Goal: Information Seeking & Learning: Understand process/instructions

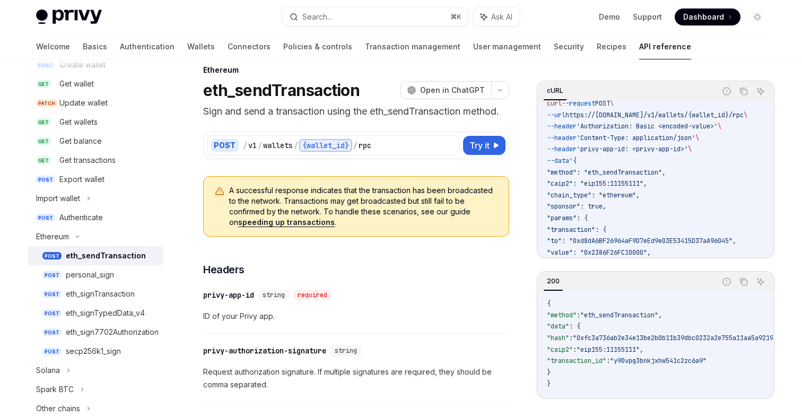
scroll to position [54, 0]
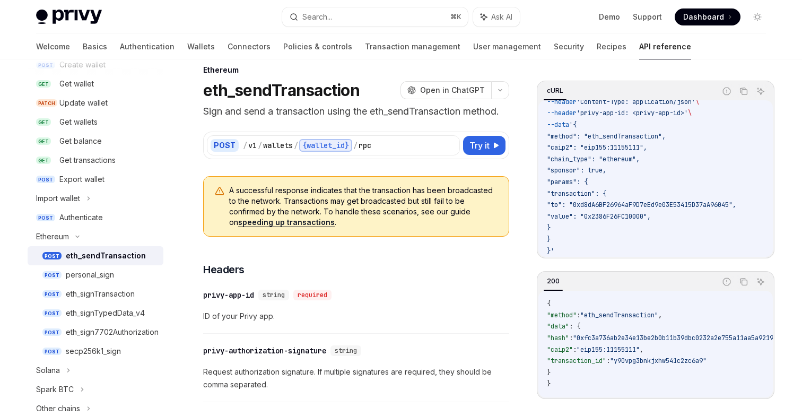
click at [624, 212] on span ""value": "0x2386F26FC10000"," at bounding box center [599, 216] width 104 height 8
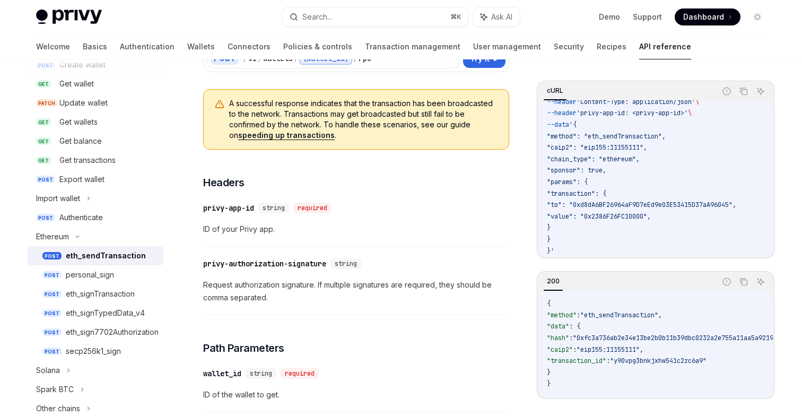
scroll to position [105, 0]
copy span "0x2386F26FC10000"
click at [621, 212] on span ""value": "0x2386F26FC10000"," at bounding box center [599, 216] width 104 height 8
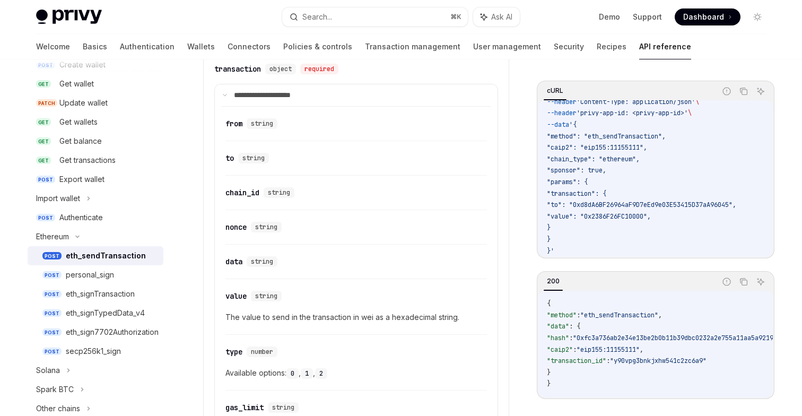
scroll to position [770, 0]
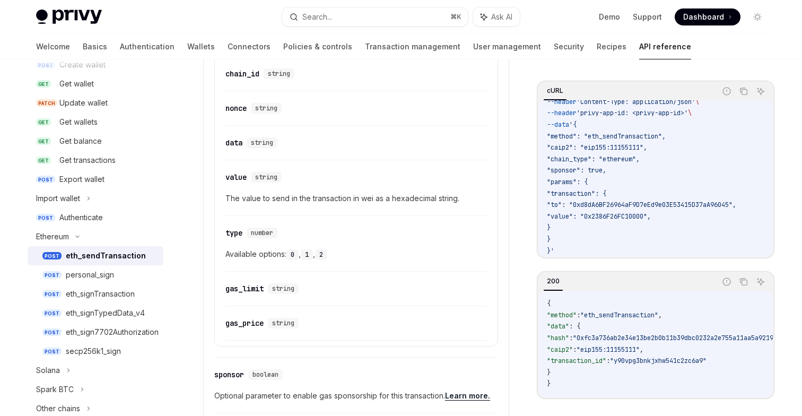
click at [389, 198] on span "The value to send in the transaction in wei as a hexadecimal string." at bounding box center [356, 198] width 262 height 13
copy span "The value to send in the transaction in wei as a hexadecimal string."
click at [629, 212] on span ""value": "0x2386F26FC10000"," at bounding box center [599, 216] width 104 height 8
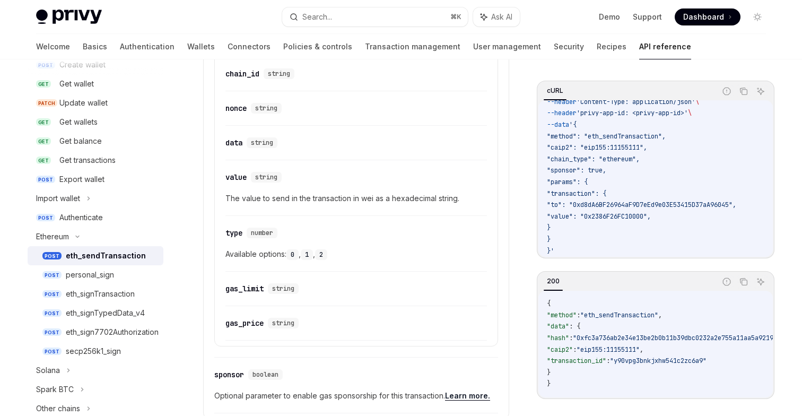
click at [629, 212] on span ""value": "0x2386F26FC10000"," at bounding box center [599, 216] width 104 height 8
copy span "0x2386F26FC10000"
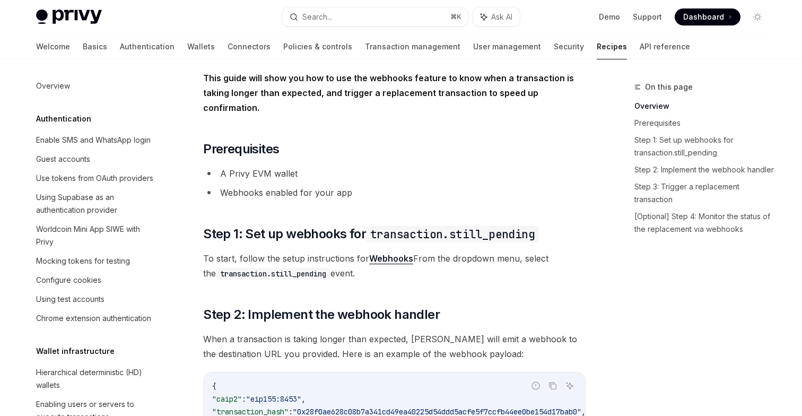
scroll to position [1472, 0]
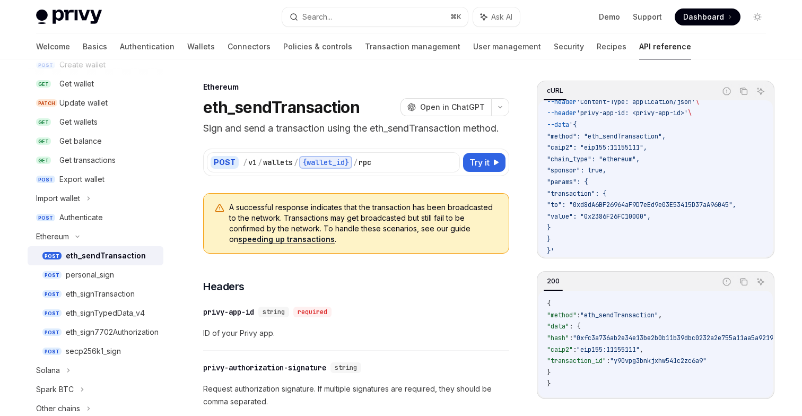
click at [633, 143] on span ""caip2": "eip155:11155111"," at bounding box center [597, 147] width 100 height 8
copy span "11155111"
